Goal: Check status: Check status

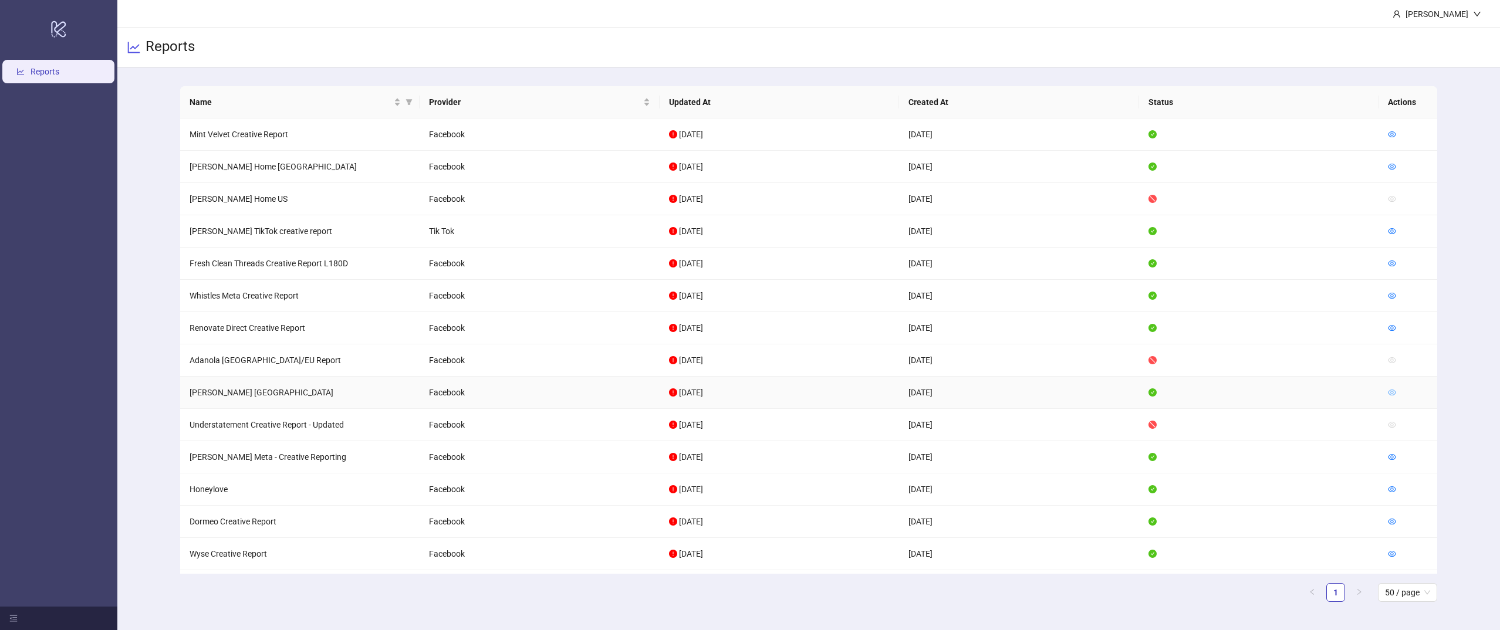
click at [1396, 389] on icon "eye" at bounding box center [1392, 392] width 8 height 8
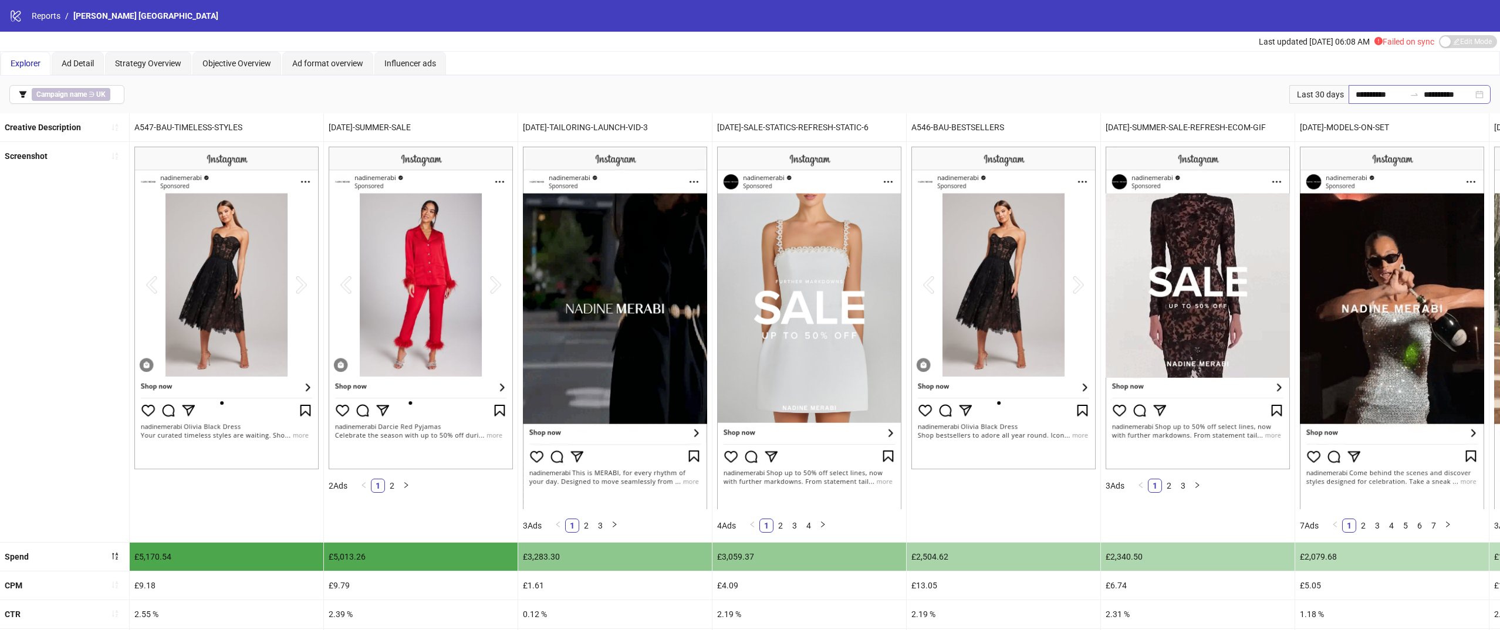
click at [1364, 103] on div "**********" at bounding box center [1419, 94] width 142 height 19
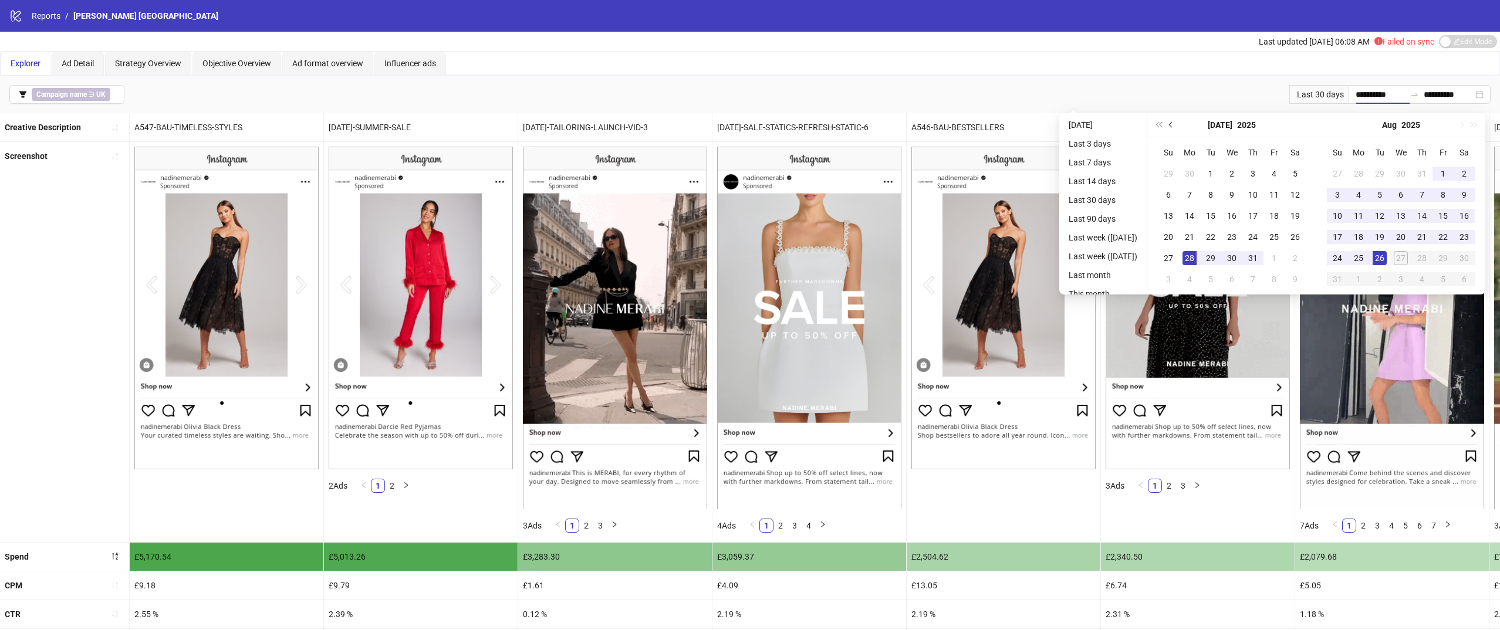
click at [1178, 123] on button "Previous month (PageUp)" at bounding box center [1171, 124] width 13 height 23
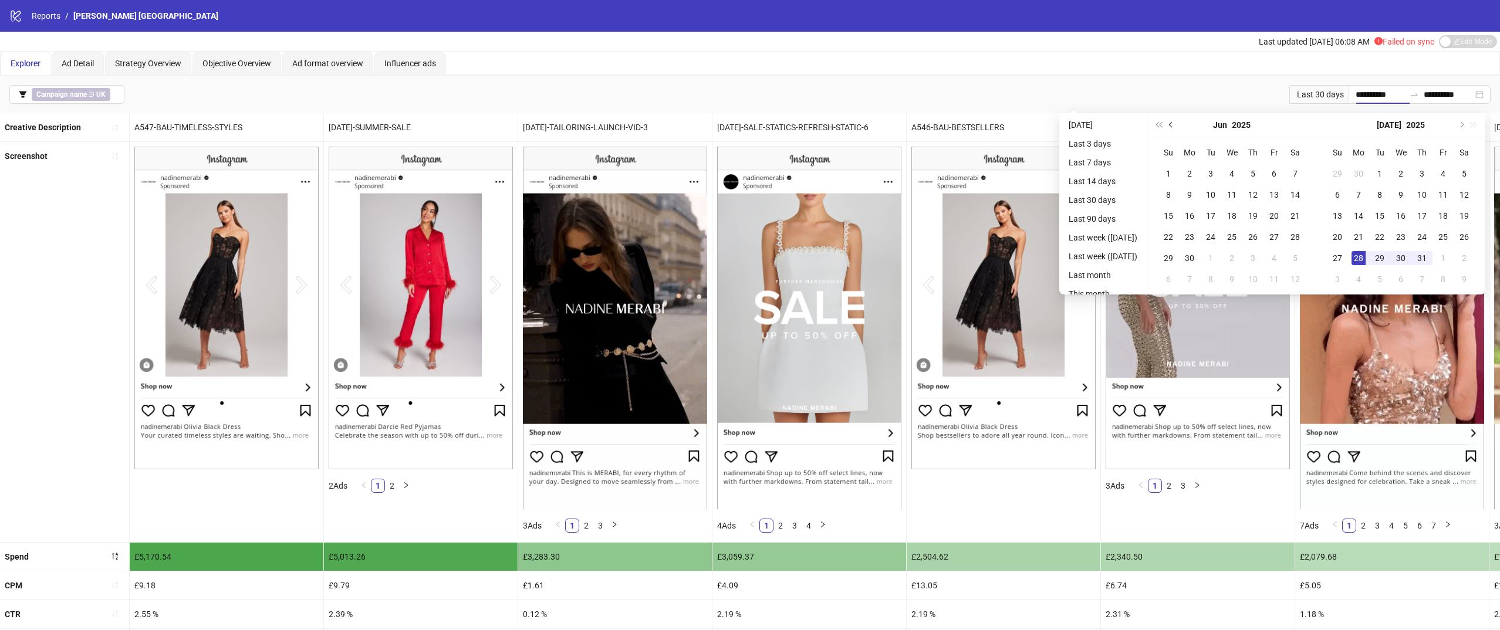
click at [1178, 123] on button "Previous month (PageUp)" at bounding box center [1171, 124] width 13 height 23
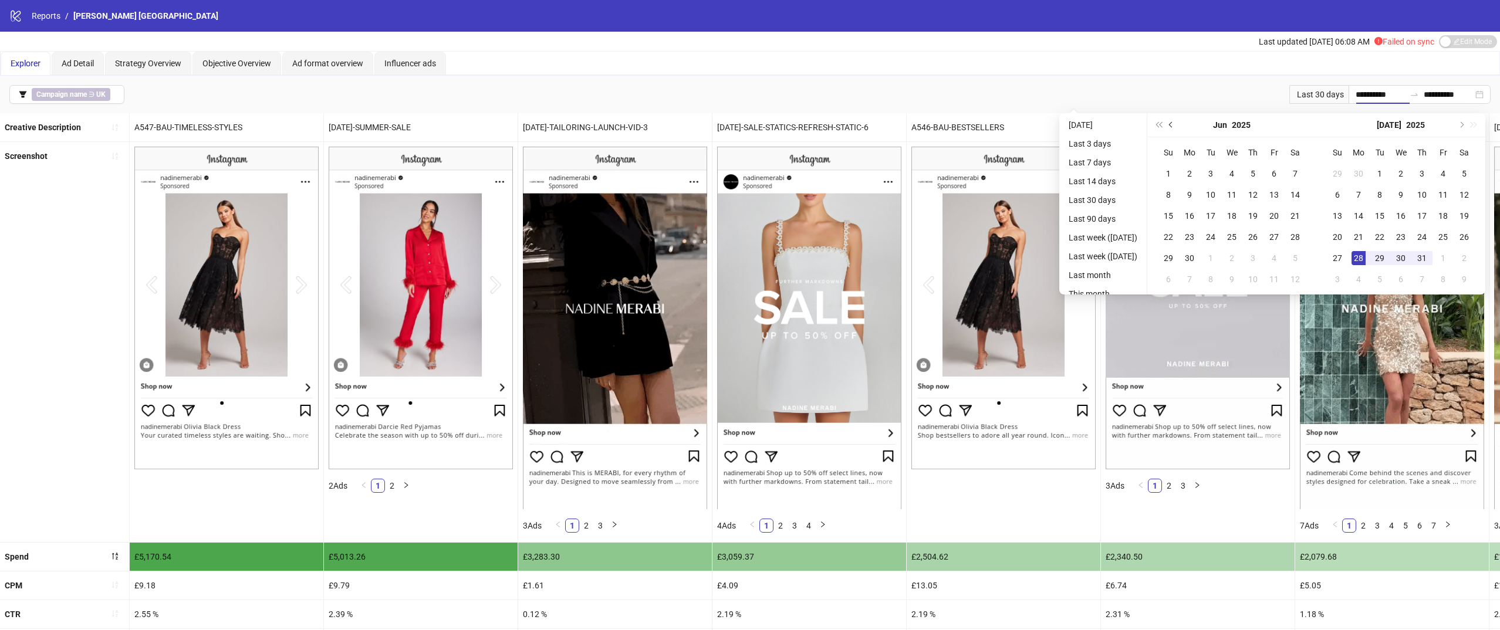
click at [1178, 123] on button "Previous month (PageUp)" at bounding box center [1171, 124] width 13 height 23
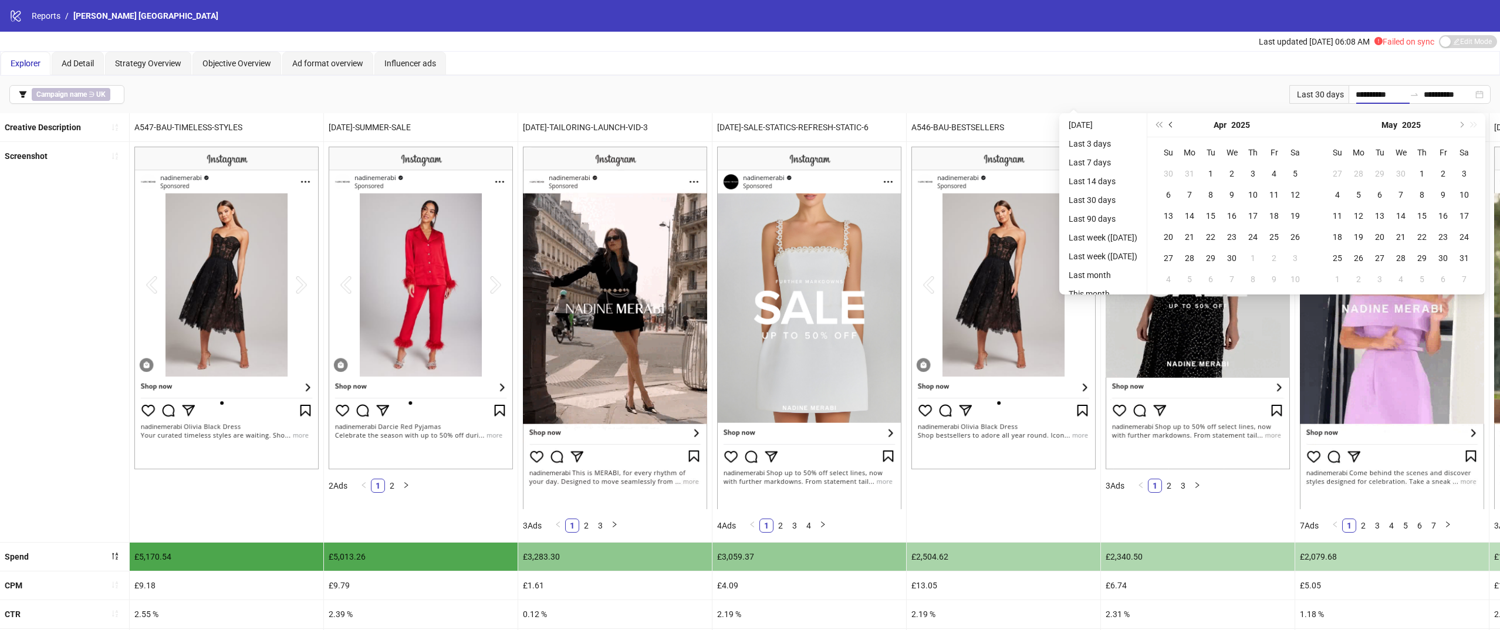
click at [1178, 123] on button "Previous month (PageUp)" at bounding box center [1171, 124] width 13 height 23
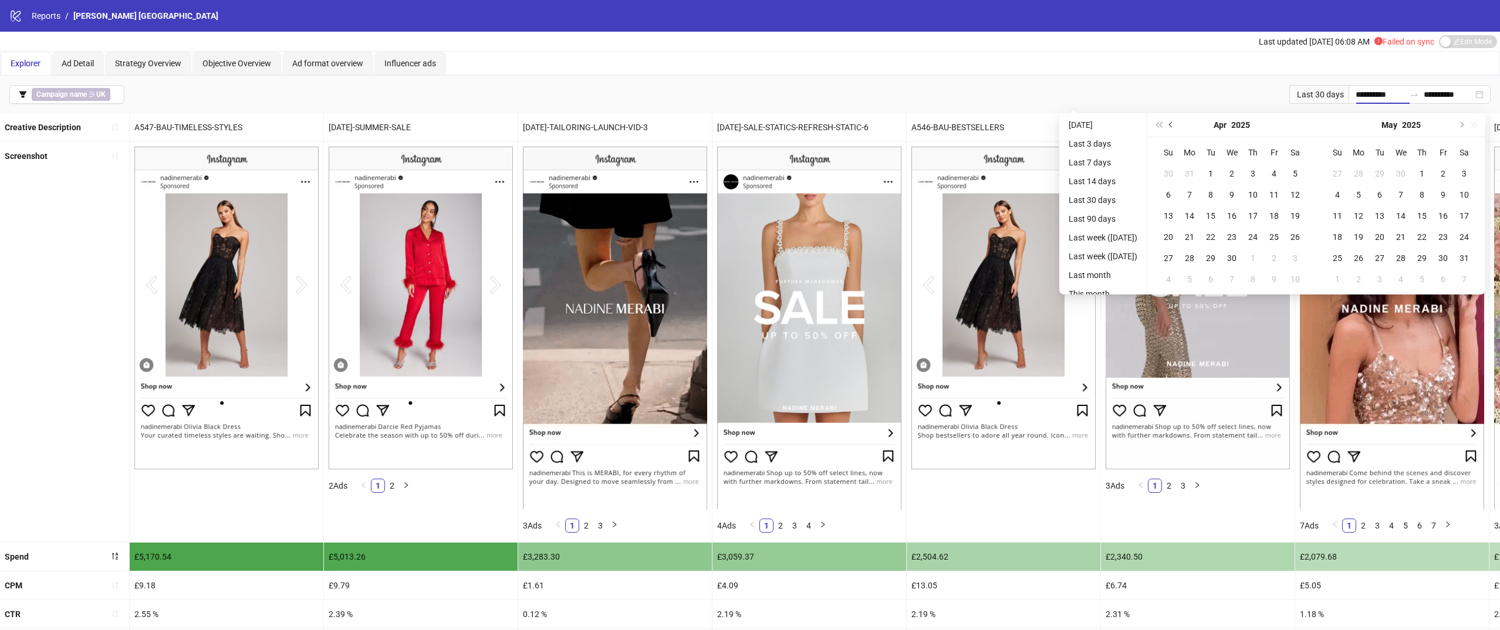
click at [1178, 123] on button "Previous month (PageUp)" at bounding box center [1171, 124] width 13 height 23
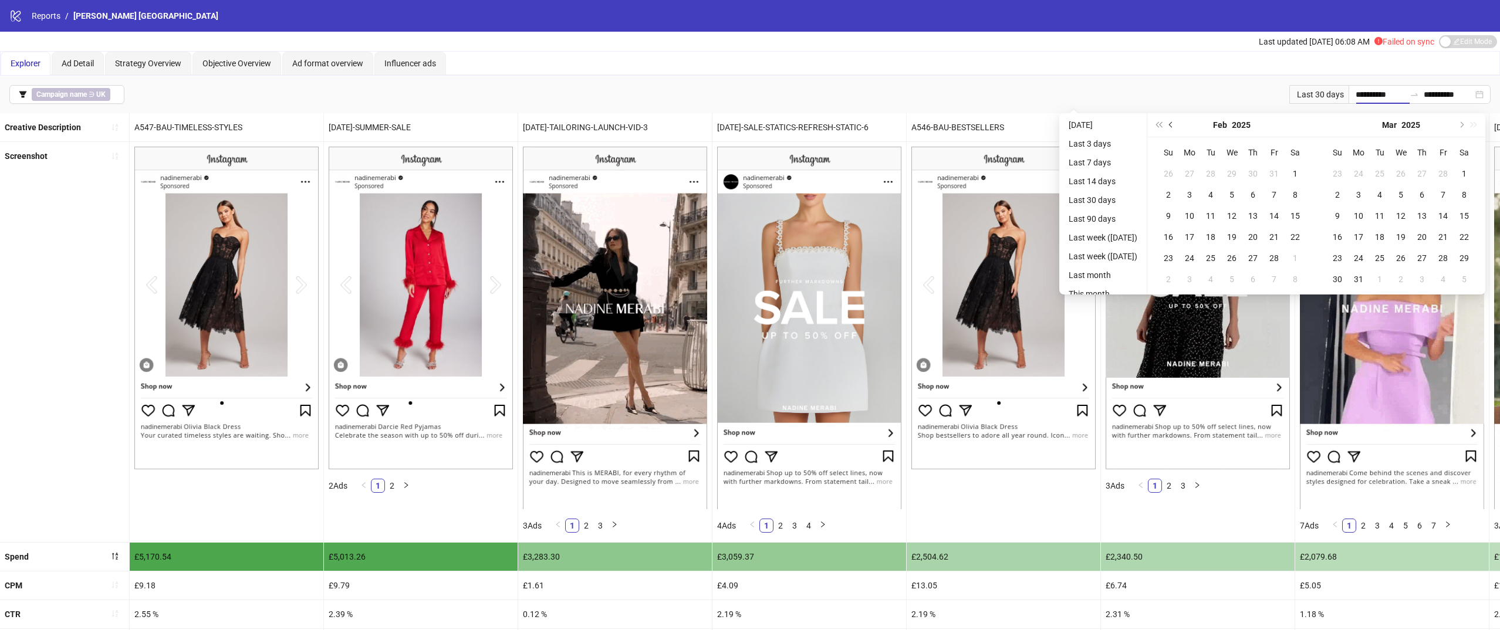
click at [1178, 123] on button "Previous month (PageUp)" at bounding box center [1171, 124] width 13 height 23
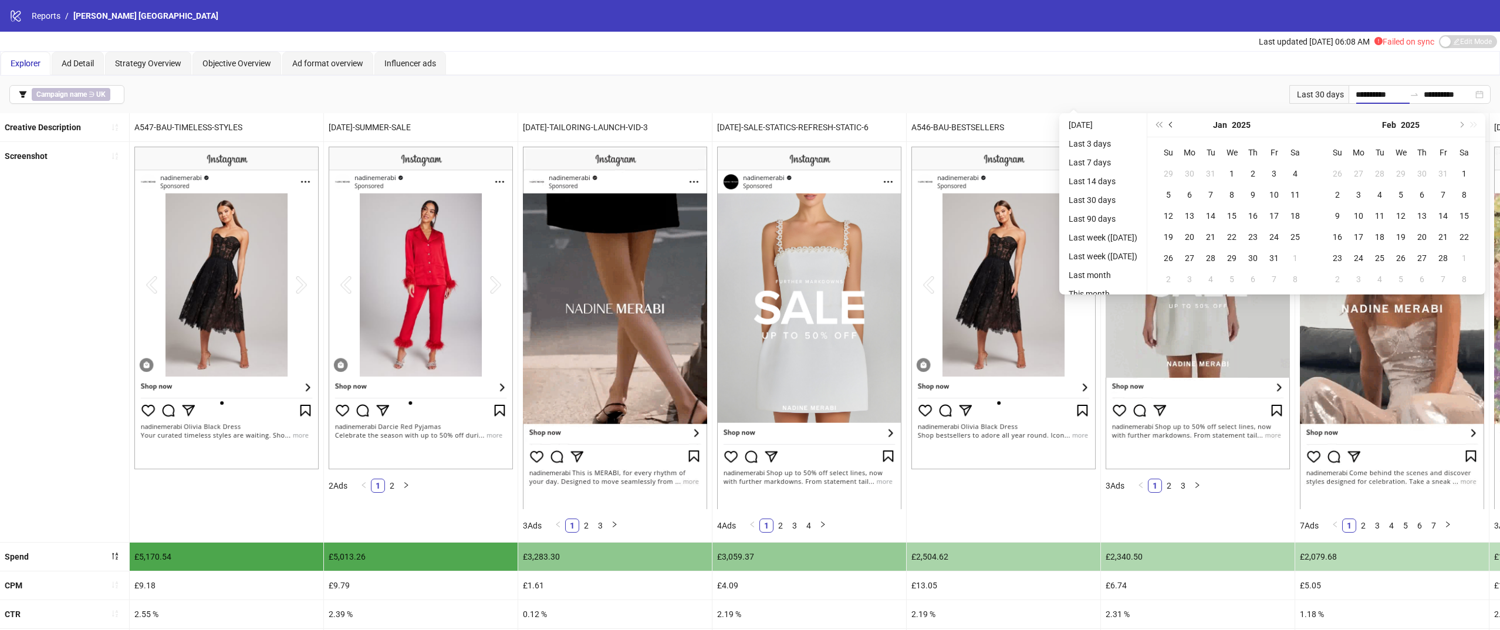
click at [1178, 123] on button "Previous month (PageUp)" at bounding box center [1171, 124] width 13 height 23
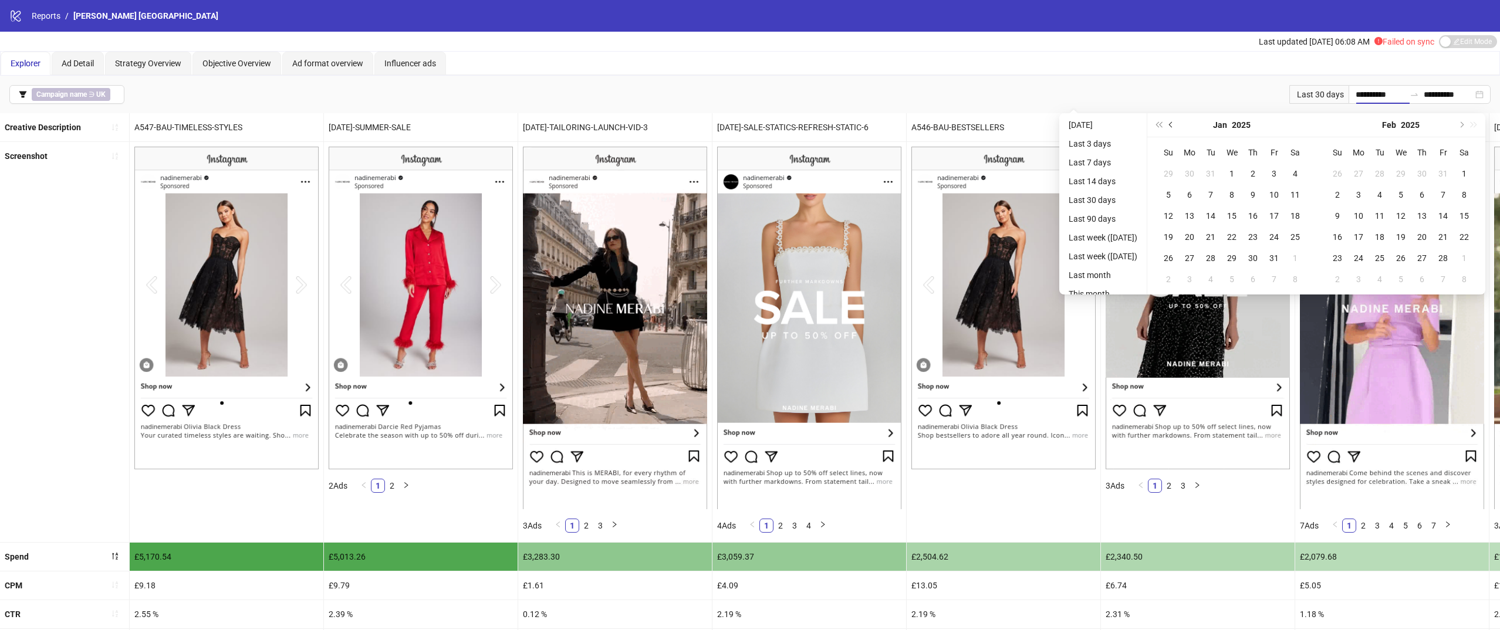
click at [1178, 123] on button "Previous month (PageUp)" at bounding box center [1171, 124] width 13 height 23
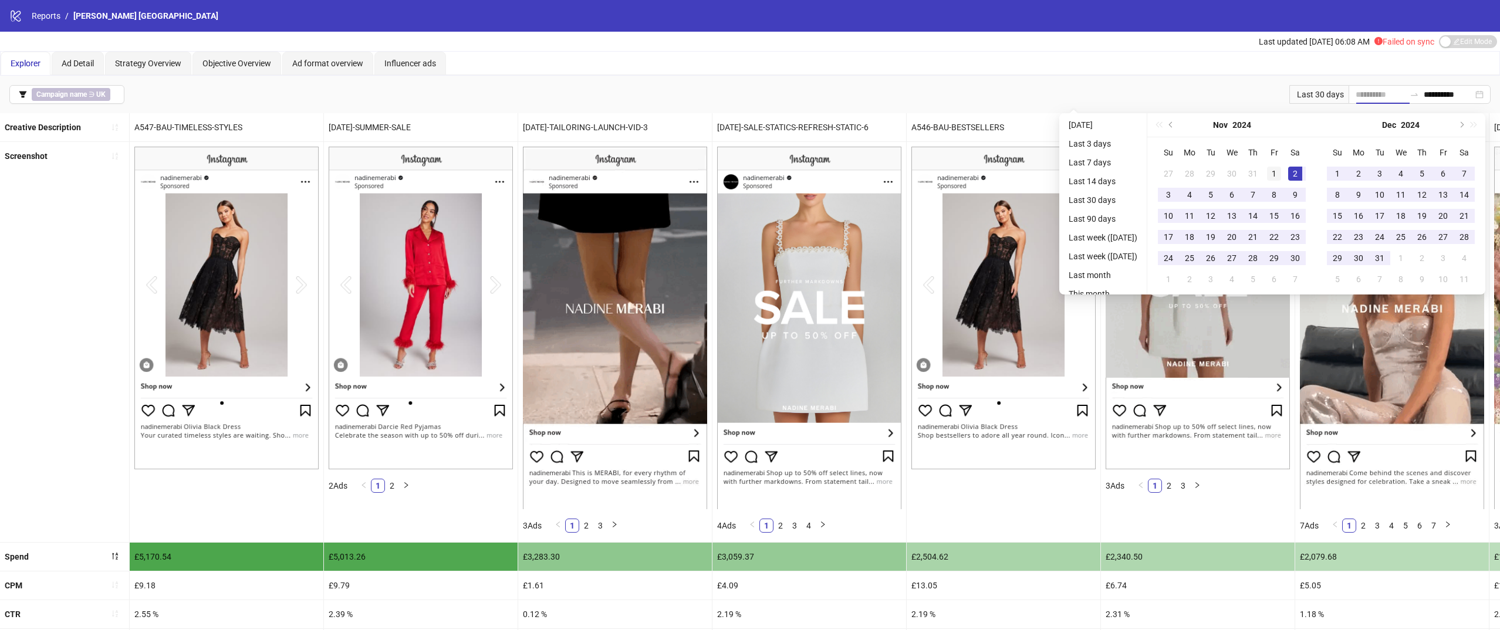
type input "**********"
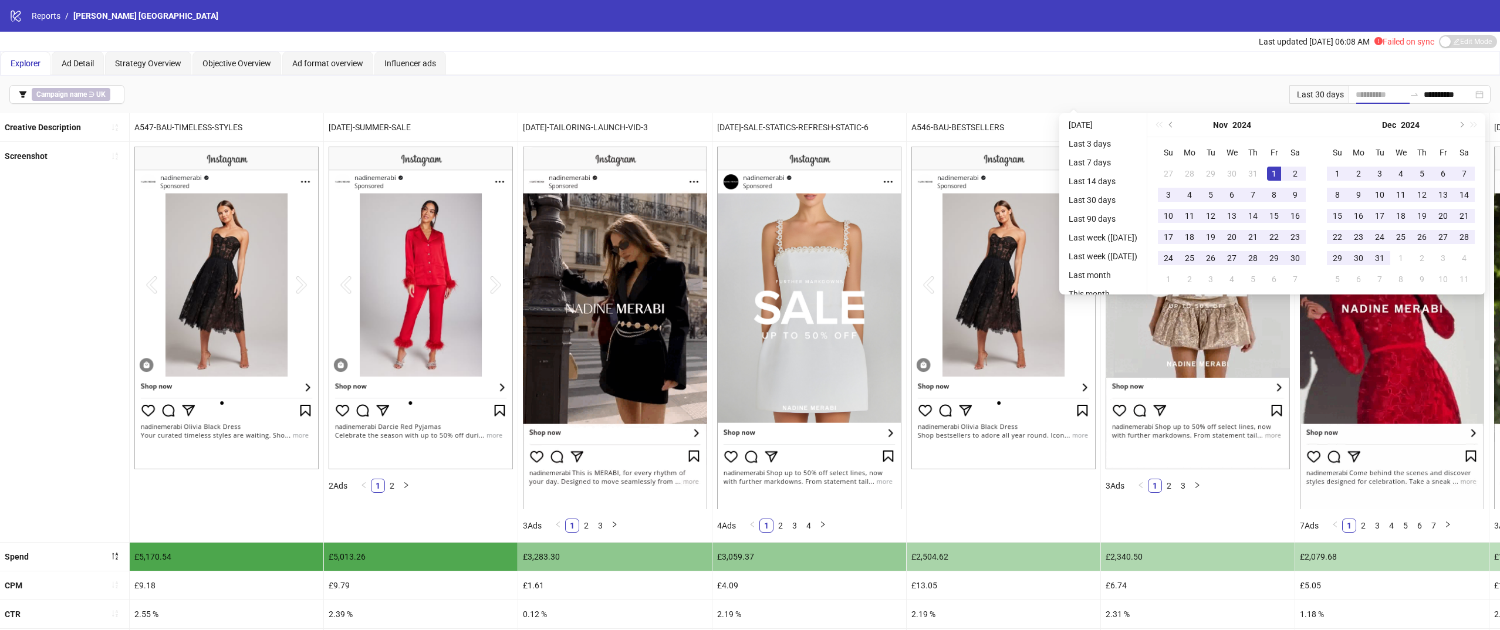
click at [1281, 171] on div "1" at bounding box center [1274, 174] width 14 height 14
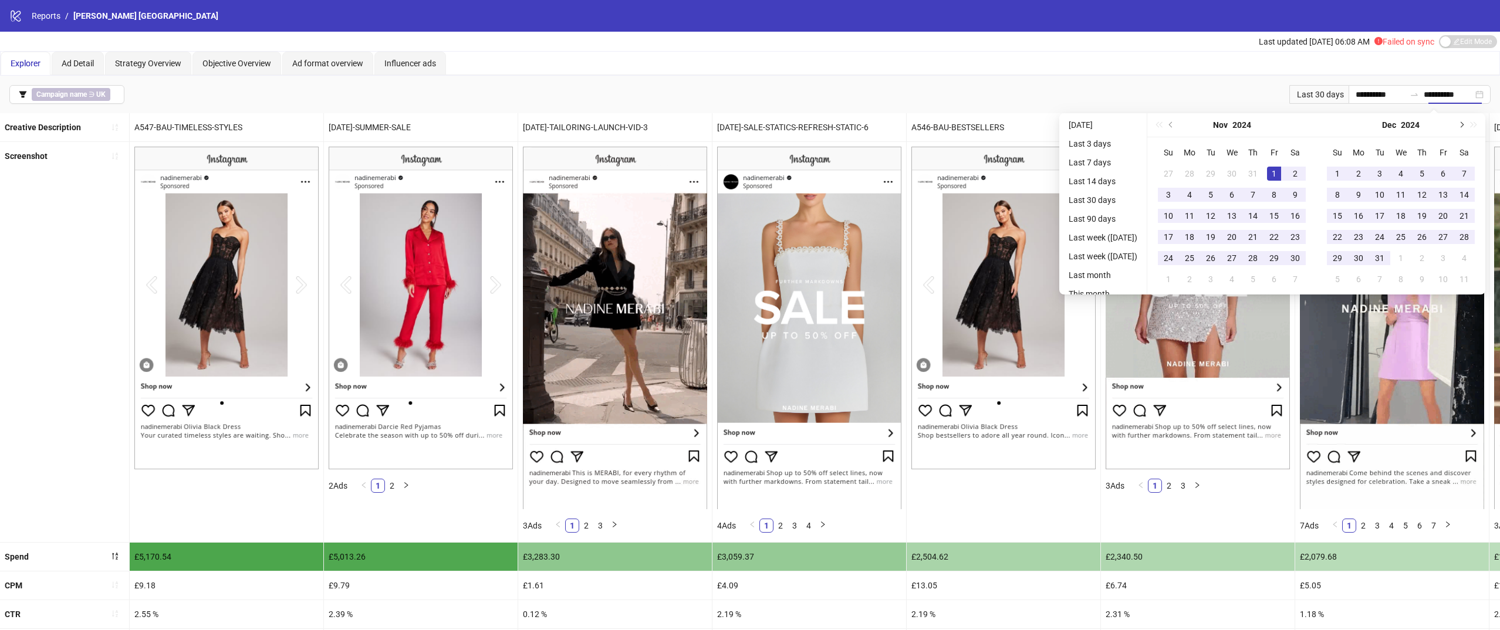
click at [1463, 124] on span "Next month (PageDown)" at bounding box center [1461, 125] width 6 height 6
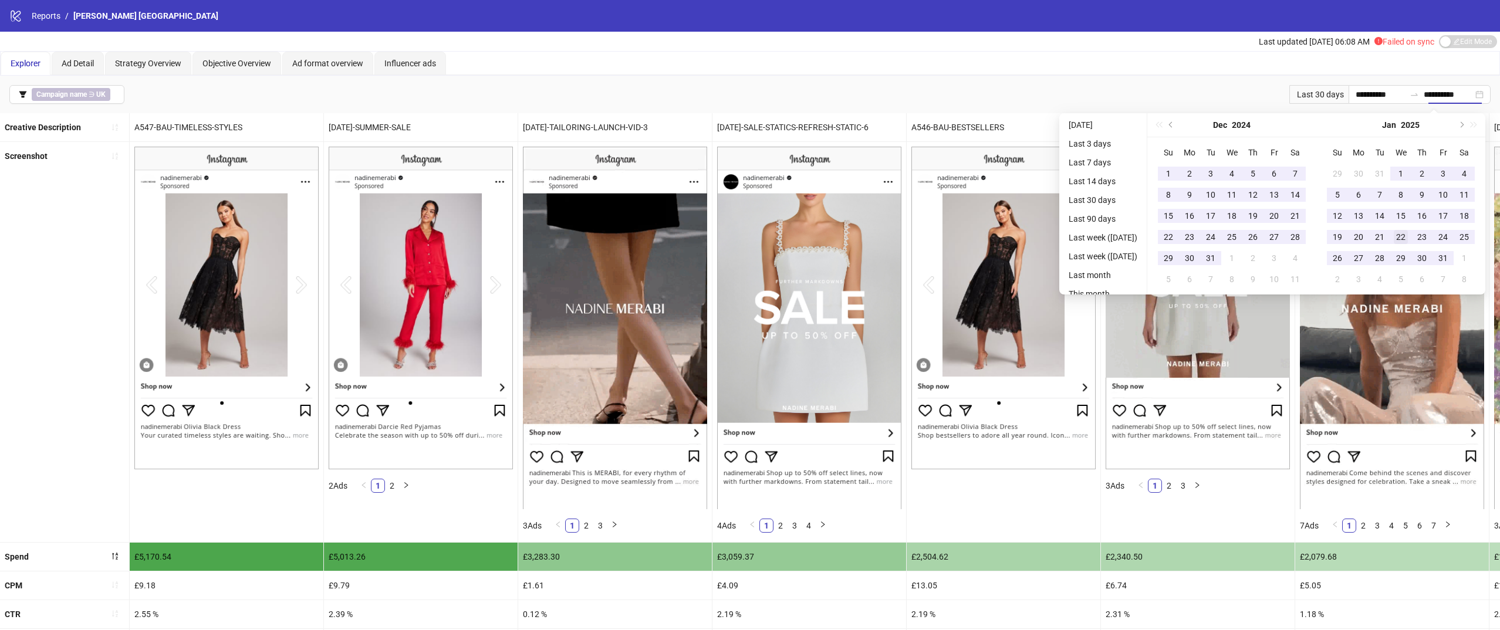
type input "**********"
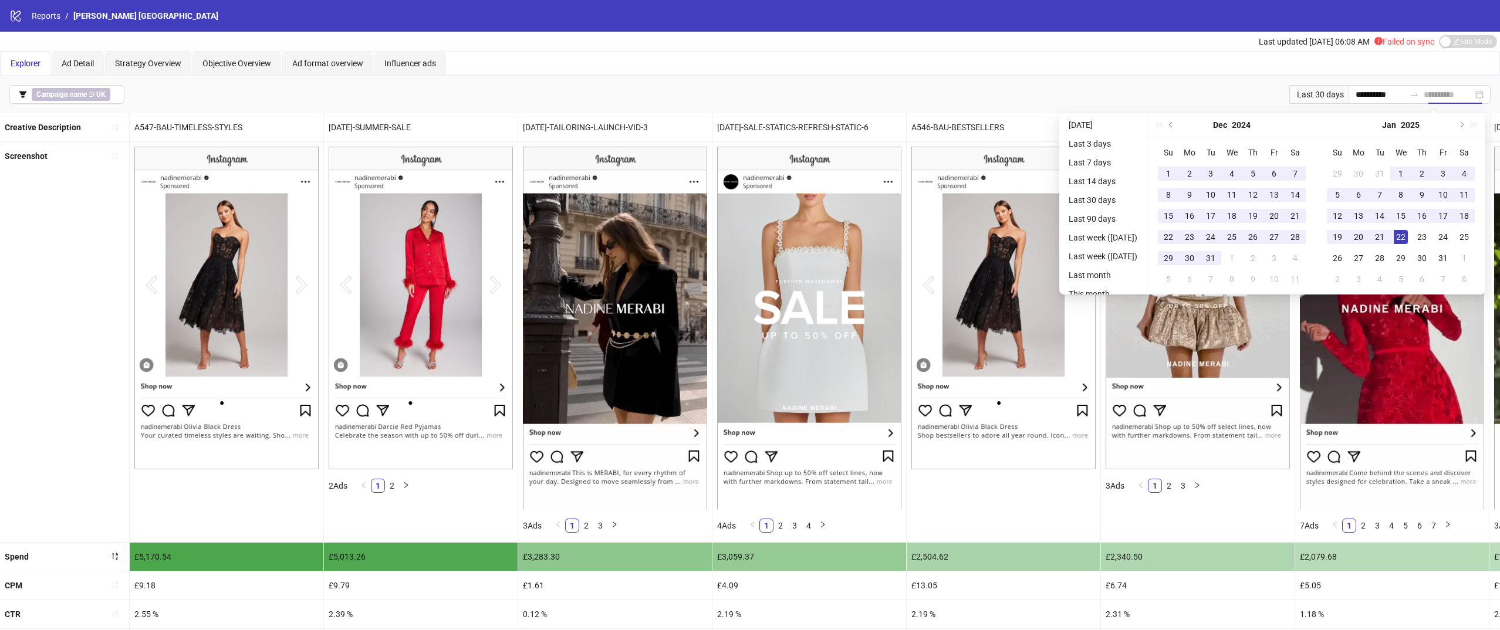
click at [1404, 231] on div "22" at bounding box center [1401, 237] width 14 height 14
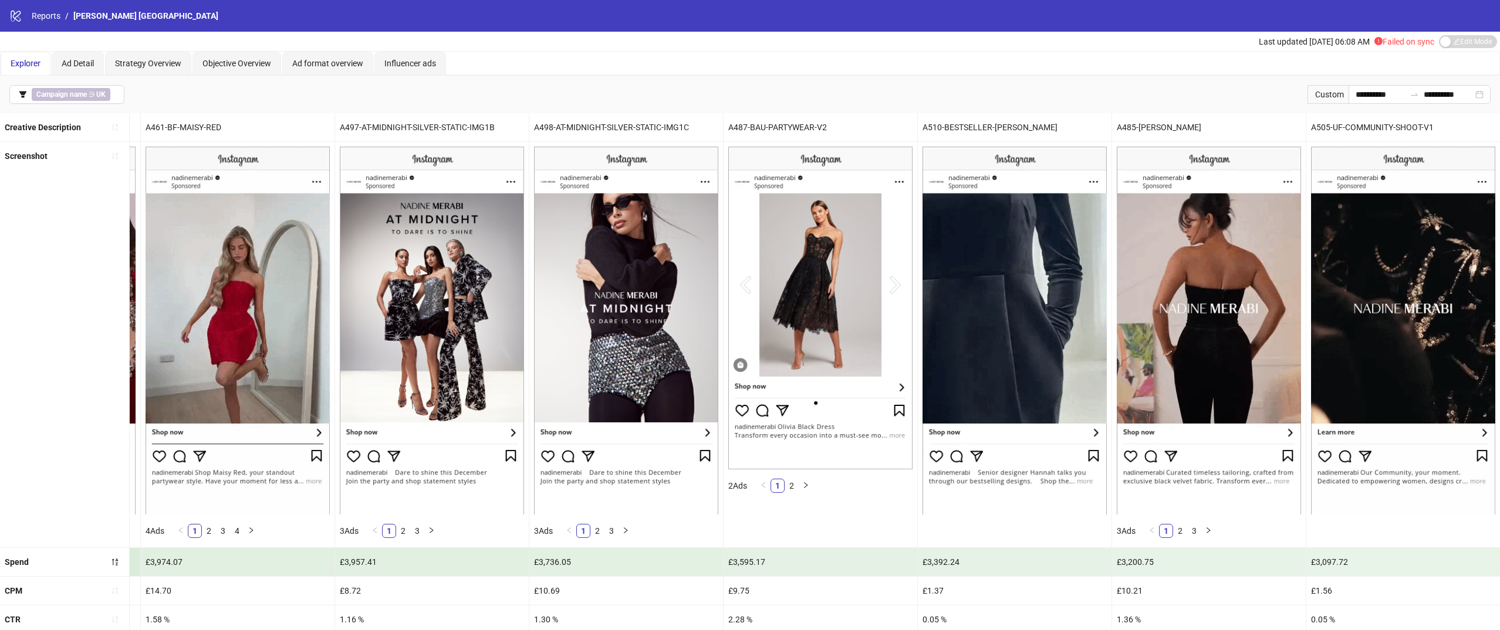
scroll to position [198, 0]
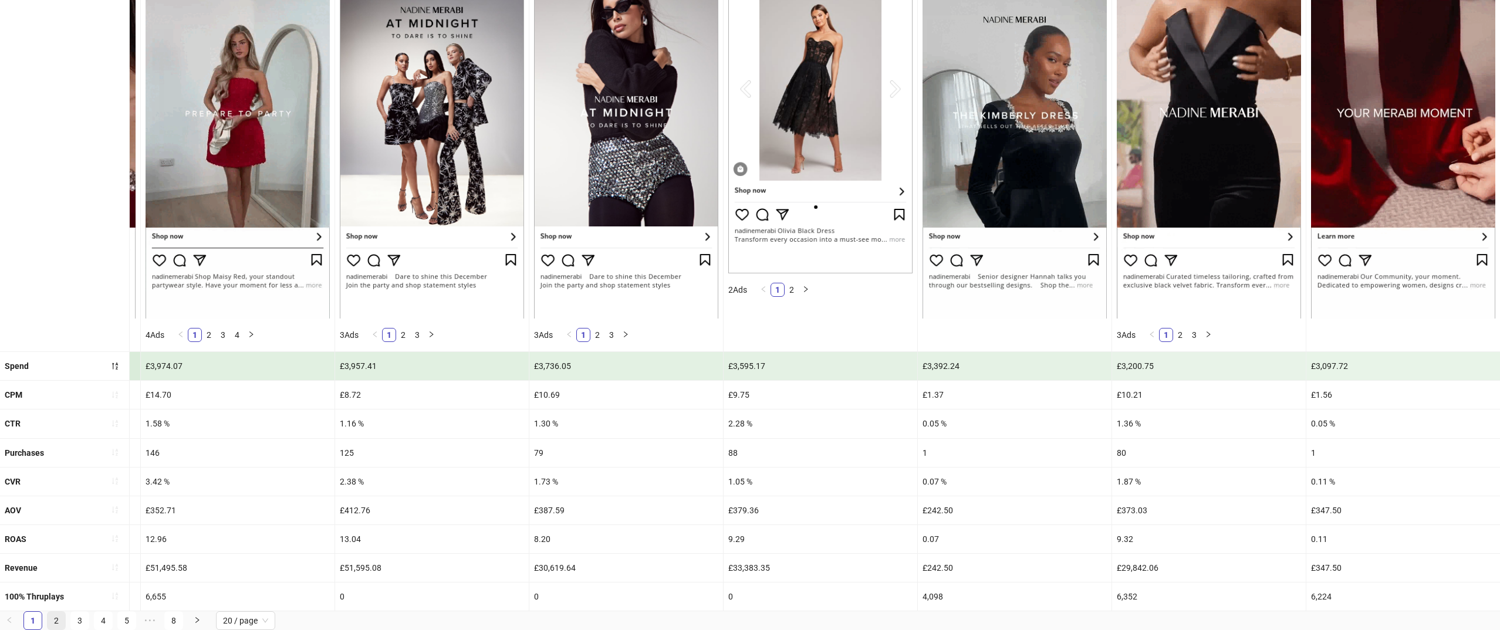
click at [60, 620] on link "2" at bounding box center [57, 621] width 18 height 18
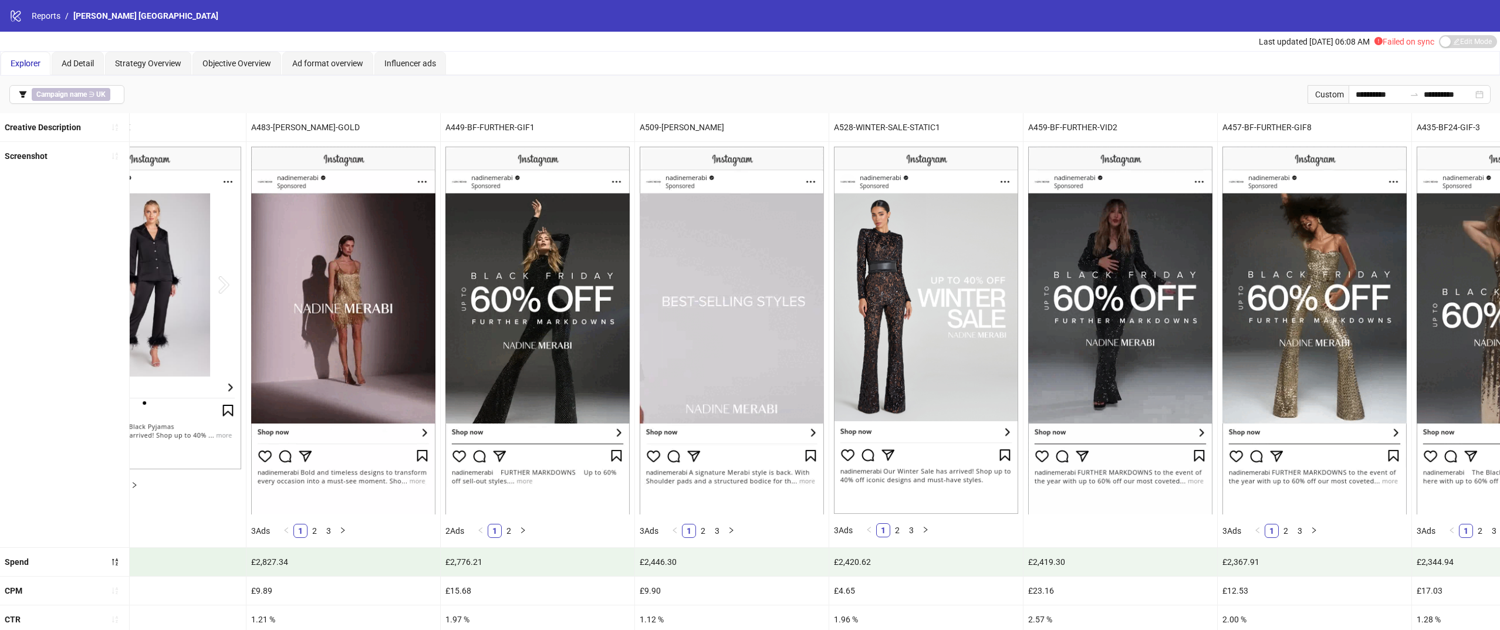
scroll to position [0, 188]
